Goal: Information Seeking & Learning: Find specific fact

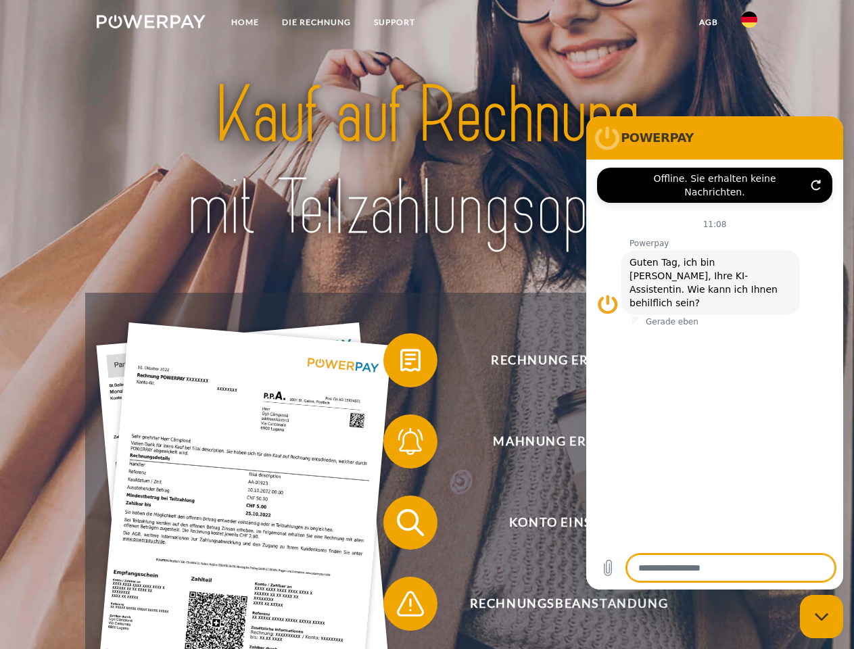
click at [151, 24] on img at bounding box center [151, 22] width 109 height 14
click at [749, 24] on img at bounding box center [749, 19] width 16 height 16
click at [708, 22] on link "agb" at bounding box center [709, 22] width 42 height 24
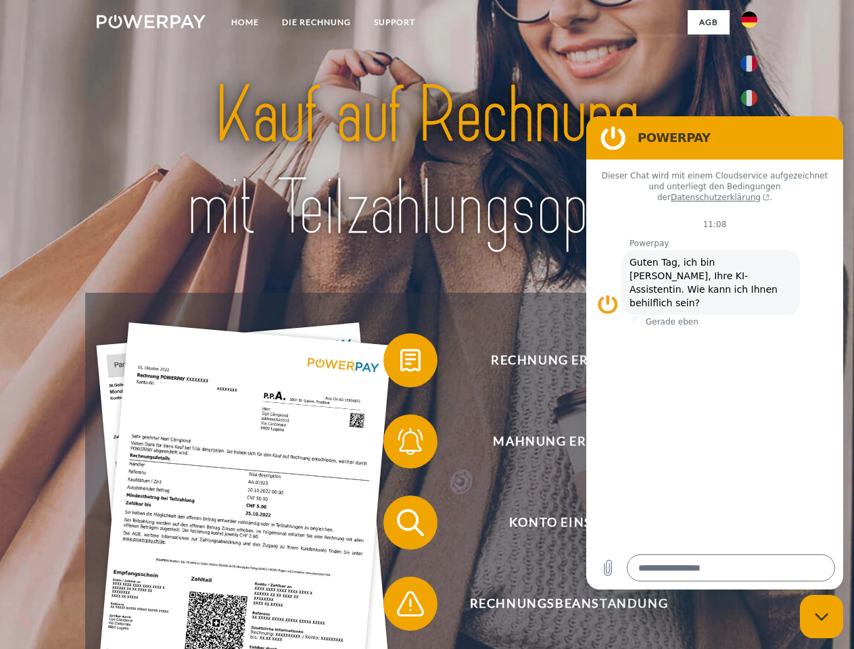
click at [400, 363] on span at bounding box center [390, 361] width 68 height 68
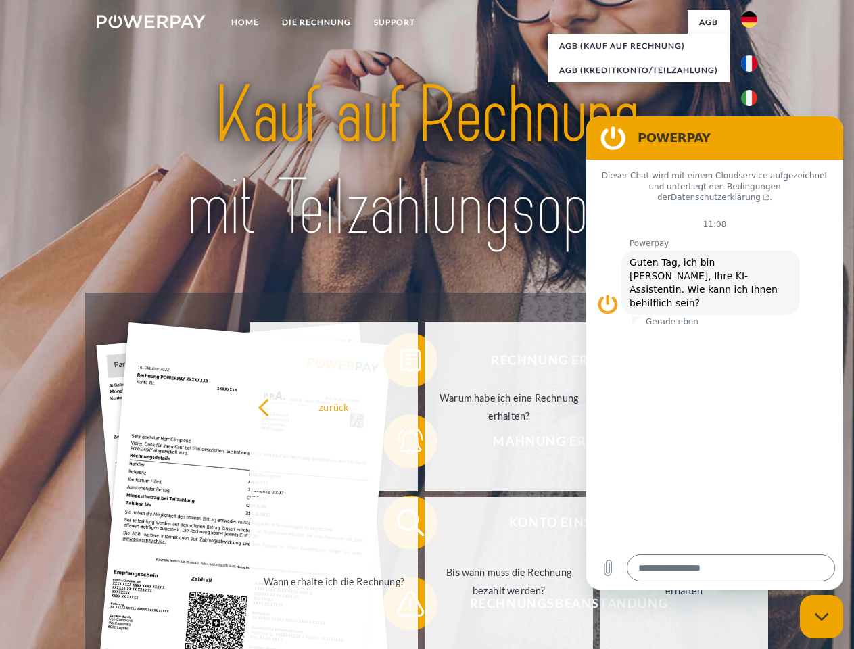
click at [400, 444] on div "Rechnung erhalten? Mahnung erhalten? Konto einsehen" at bounding box center [426, 563] width 683 height 541
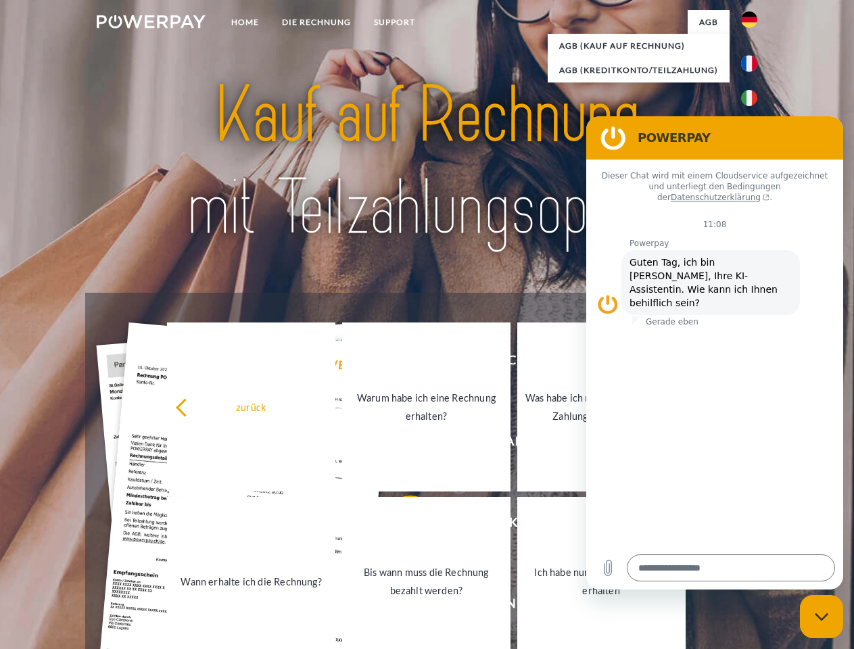
click at [400, 525] on link "Bis wann muss die Rechnung bezahlt werden?" at bounding box center [426, 581] width 168 height 169
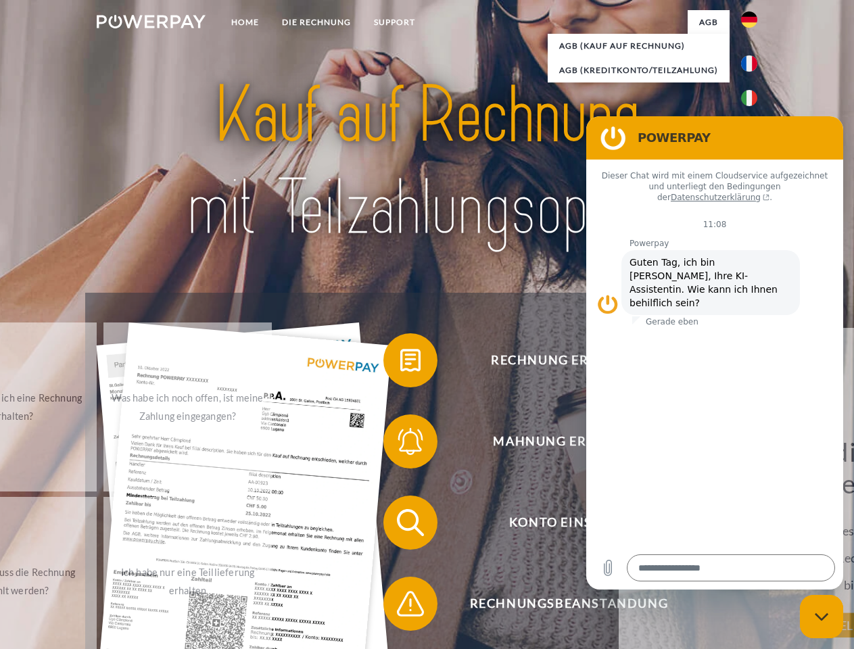
click at [400, 606] on span at bounding box center [390, 604] width 68 height 68
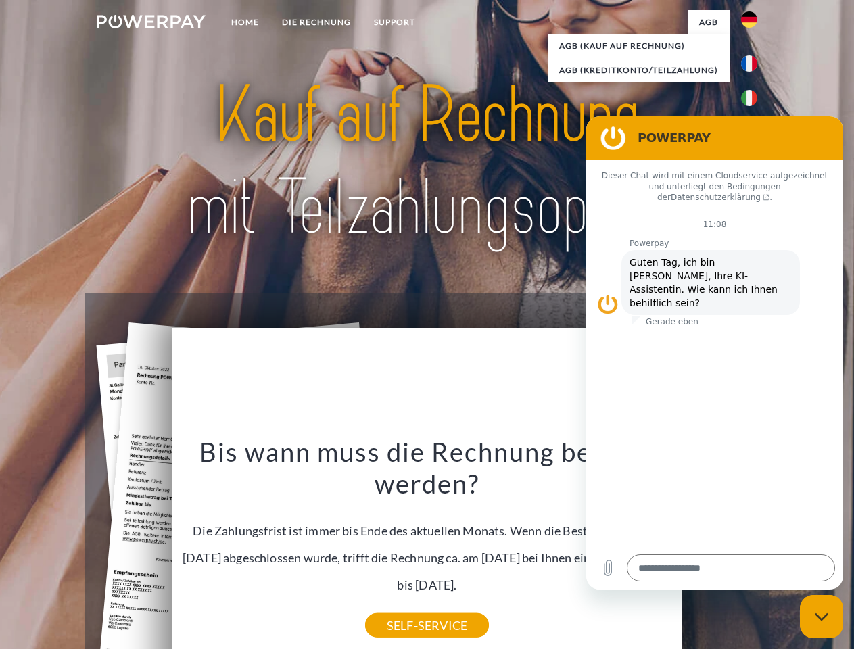
click at [821, 617] on icon "Messaging-Fenster schließen" at bounding box center [822, 617] width 14 height 9
type textarea "*"
